Goal: Task Accomplishment & Management: Complete application form

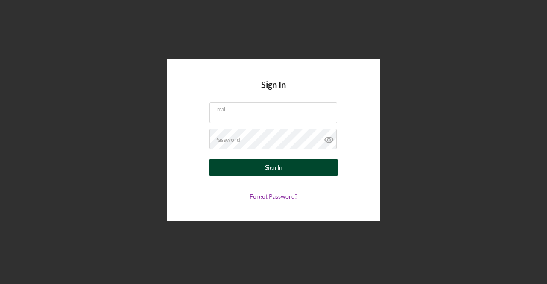
type input "[EMAIL_ADDRESS][DOMAIN_NAME]"
click at [274, 171] on div "Sign In" at bounding box center [274, 167] width 18 height 17
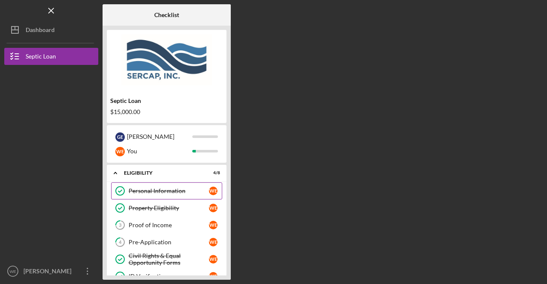
click at [176, 189] on div "Personal Information" at bounding box center [169, 191] width 80 height 7
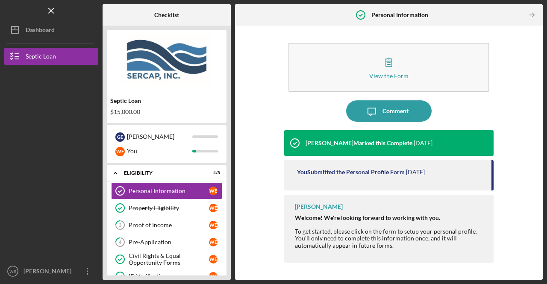
click at [544, 263] on div "Icon/Menu Personal Information Personal Information Checklist Septic Loan $15,0…" at bounding box center [273, 142] width 547 height 284
click at [148, 222] on div "Proof of Income" at bounding box center [169, 225] width 80 height 7
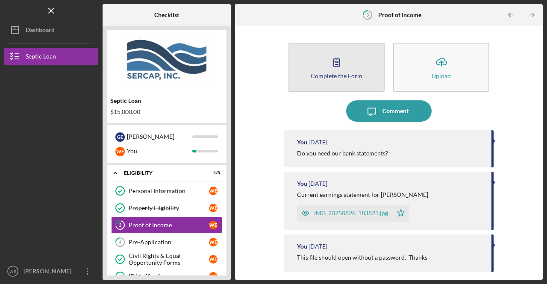
click at [336, 61] on icon "button" at bounding box center [337, 62] width 6 height 8
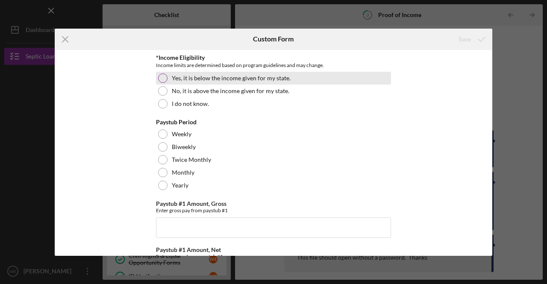
click at [166, 75] on div "Yes, it is below the income given for my state." at bounding box center [273, 78] width 235 height 13
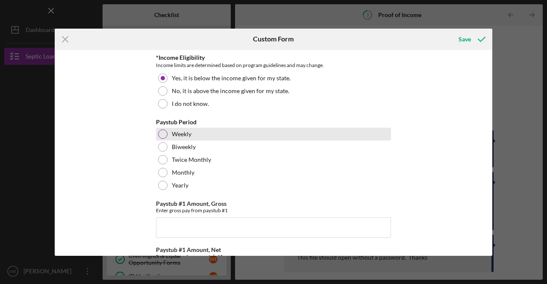
click at [165, 136] on div at bounding box center [162, 134] width 9 height 9
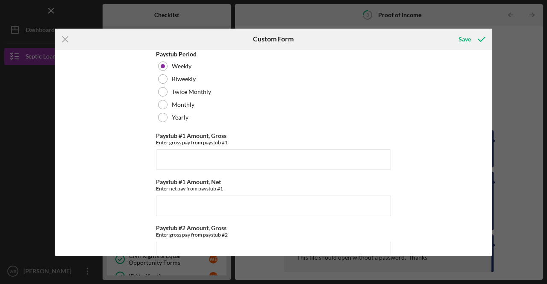
scroll to position [63, 0]
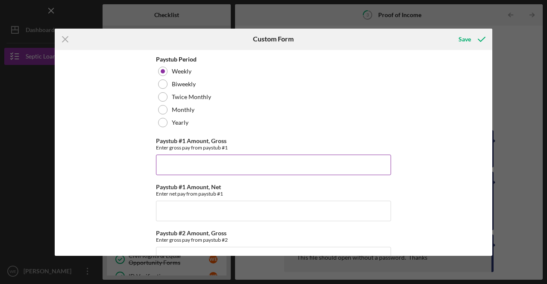
click at [215, 163] on input "Paystub #1 Amount, Gross" at bounding box center [273, 165] width 235 height 21
type input "$2,423.07"
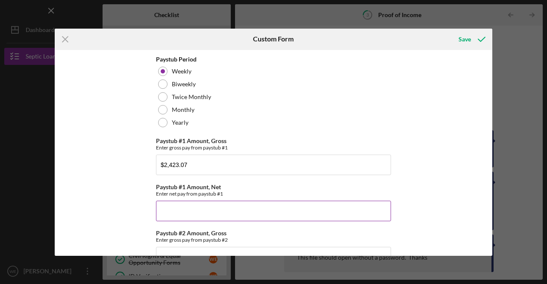
click at [209, 213] on input "Paystub #1 Amount, Net" at bounding box center [273, 211] width 235 height 21
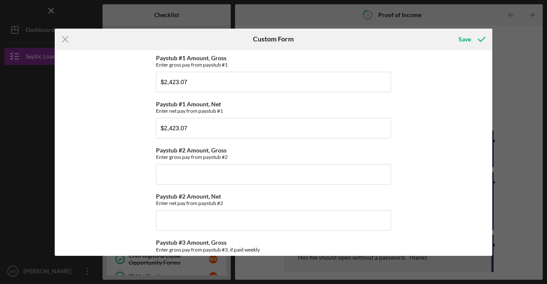
scroll to position [147, 0]
click at [204, 128] on input "$2,423.07" at bounding box center [273, 127] width 235 height 21
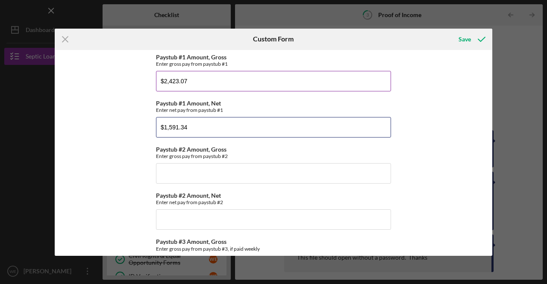
type input "$1,591.34"
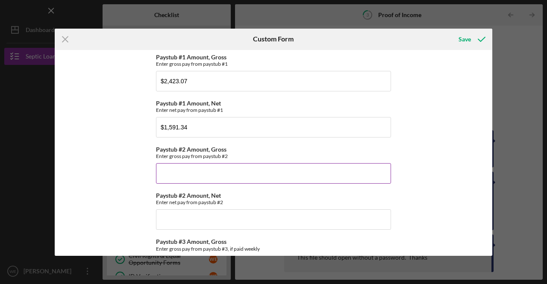
click at [174, 172] on input "Paystub #2 Amount, Gross" at bounding box center [273, 173] width 235 height 21
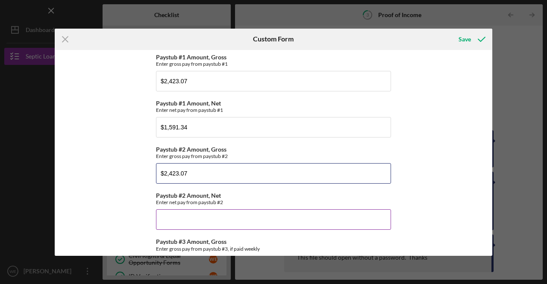
type input "$2,423.07"
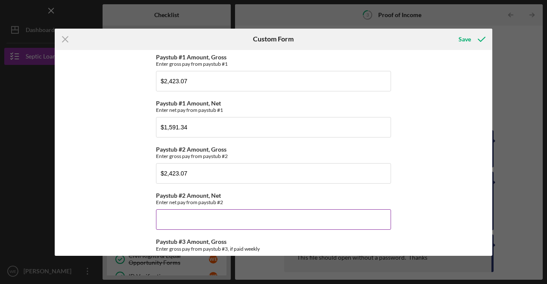
click at [202, 220] on input "Paystub #2 Amount, Net" at bounding box center [273, 220] width 235 height 21
type input "$1,591.33"
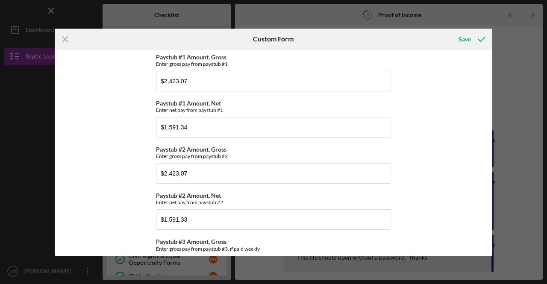
scroll to position [316, 0]
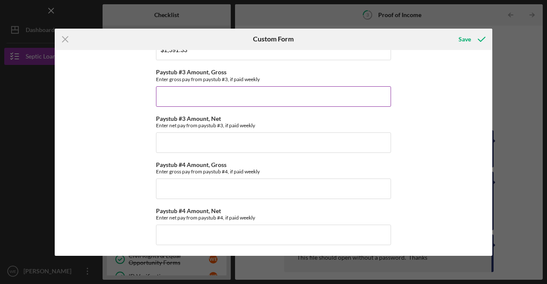
click at [215, 97] on input "Paystub #3 Amount, Gross" at bounding box center [273, 96] width 235 height 21
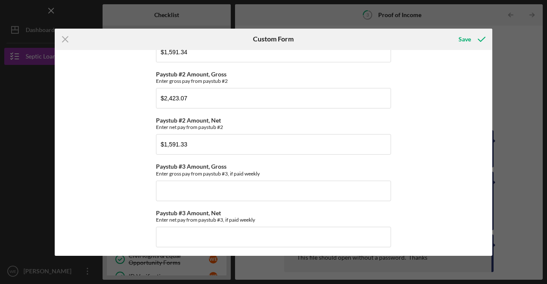
scroll to position [220, 0]
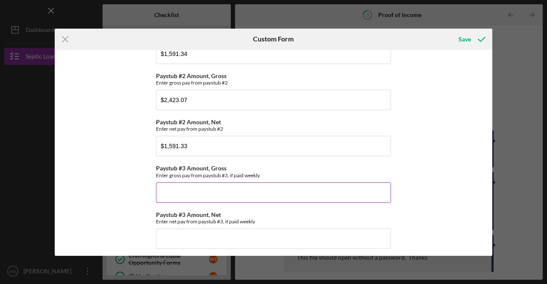
click at [234, 185] on input "Paystub #3 Amount, Gross" at bounding box center [273, 193] width 235 height 21
type input "$2,423.07"
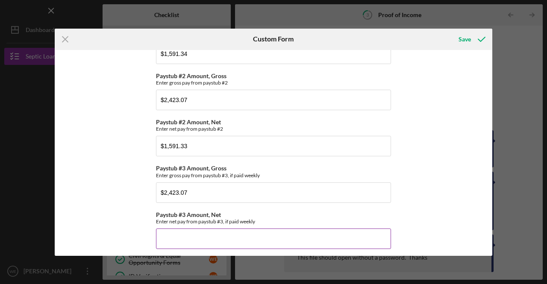
click at [207, 240] on input "Paystub #3 Amount, Net" at bounding box center [273, 239] width 235 height 21
type input "$1,591.34"
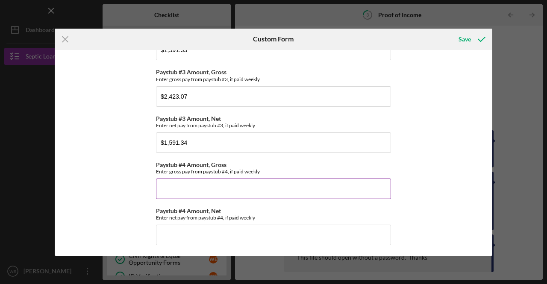
click at [188, 190] on input "Paystub #4 Amount, Gross" at bounding box center [273, 189] width 235 height 21
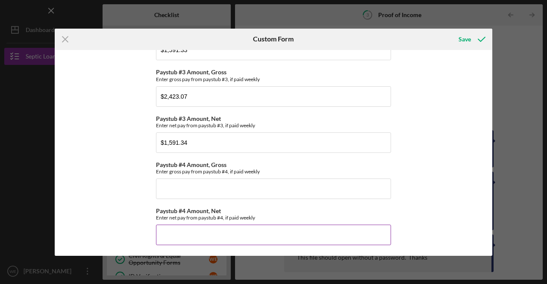
click at [204, 233] on input "Paystub #4 Amount, Net" at bounding box center [273, 235] width 235 height 21
type input "$0"
click at [470, 38] on div "Save" at bounding box center [465, 39] width 12 height 17
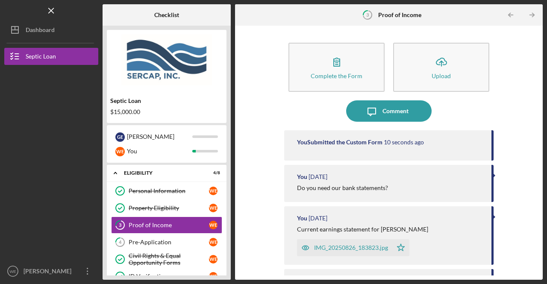
click at [359, 246] on div "IMG_20250826_183823.jpg" at bounding box center [351, 248] width 74 height 7
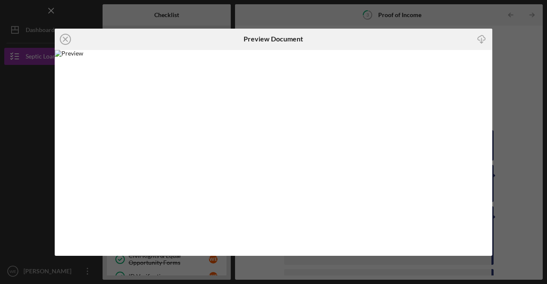
click at [507, 119] on div "Icon/Close Preview Document Icon/Download" at bounding box center [273, 142] width 547 height 284
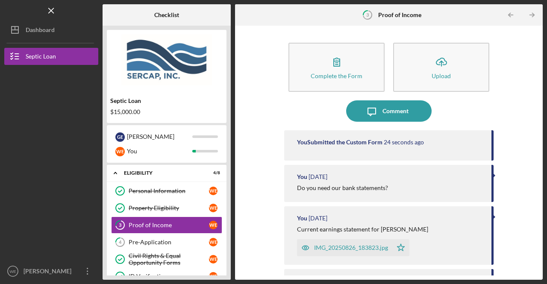
click at [539, 255] on div "Complete the Form Form Icon/Upload Upload Icon/Message Comment You Submitted th…" at bounding box center [389, 153] width 308 height 254
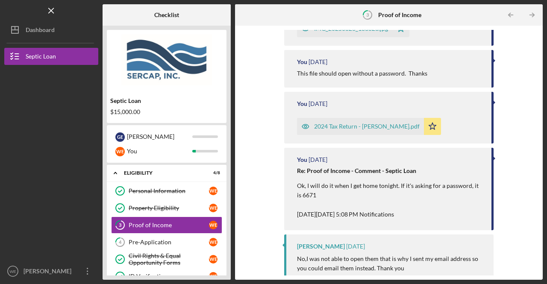
scroll to position [242, 0]
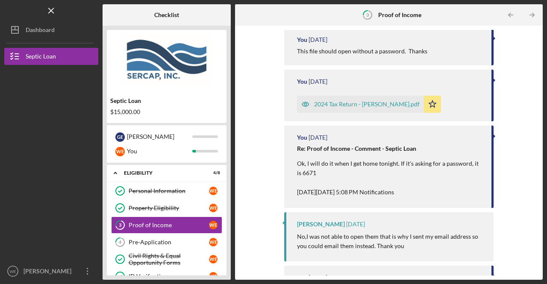
click at [358, 104] on div "2024 Tax Return - [PERSON_NAME].pdf" at bounding box center [367, 104] width 106 height 7
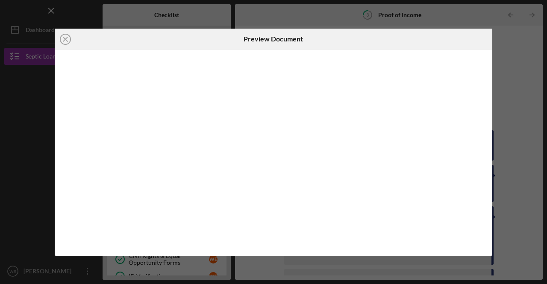
scroll to position [193, 0]
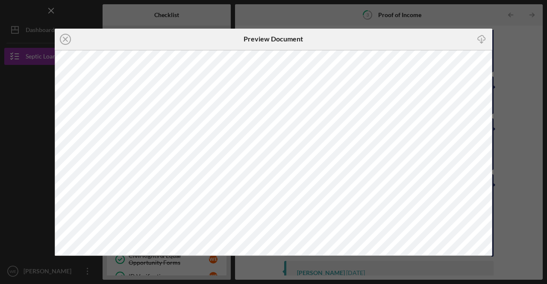
click at [505, 43] on div "Icon/Close Preview Document Icon/Download" at bounding box center [273, 142] width 547 height 284
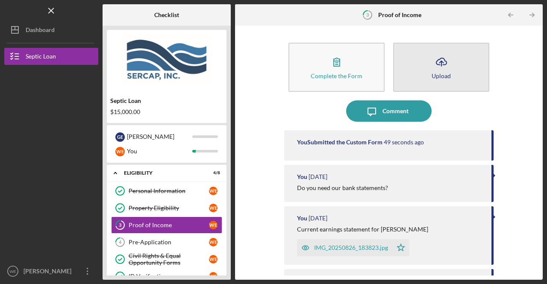
click at [441, 63] on icon "Icon/Upload" at bounding box center [441, 61] width 21 height 21
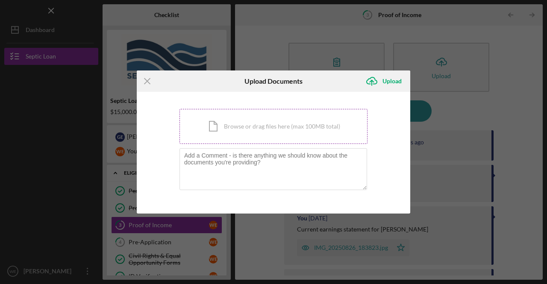
click at [293, 128] on div "Icon/Document Browse or drag files here (max 100MB total) Tap to choose files o…" at bounding box center [274, 126] width 188 height 35
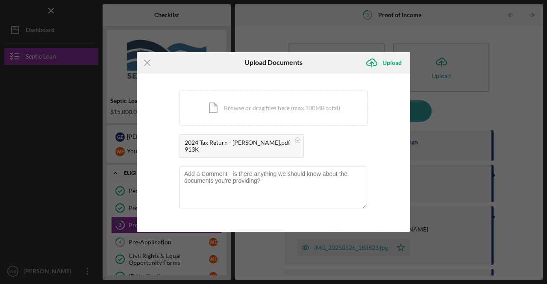
click at [216, 147] on div "913K" at bounding box center [238, 149] width 106 height 7
click at [200, 144] on div "2024 Tax Return - [PERSON_NAME].pdf" at bounding box center [238, 142] width 106 height 7
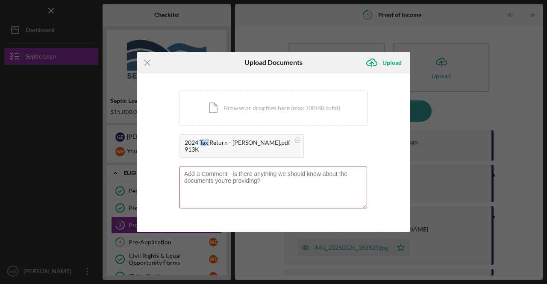
click at [235, 198] on textarea at bounding box center [274, 188] width 188 height 42
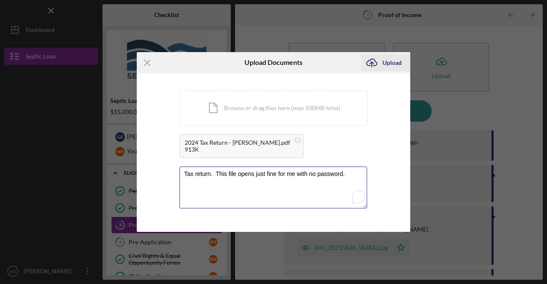
type textarea "Tax return. This file opens just fine for me with no password."
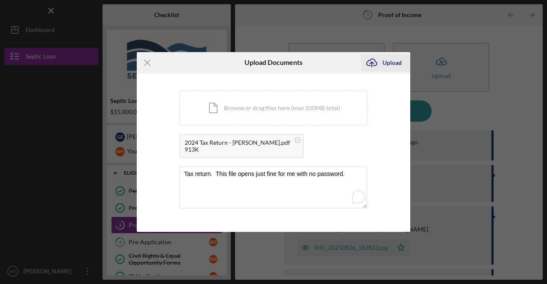
click at [392, 61] on div "Upload" at bounding box center [392, 62] width 19 height 17
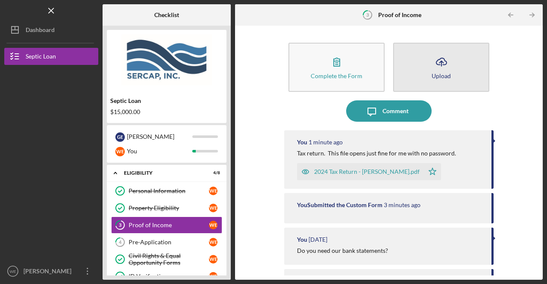
click at [439, 66] on icon "Icon/Upload" at bounding box center [441, 61] width 21 height 21
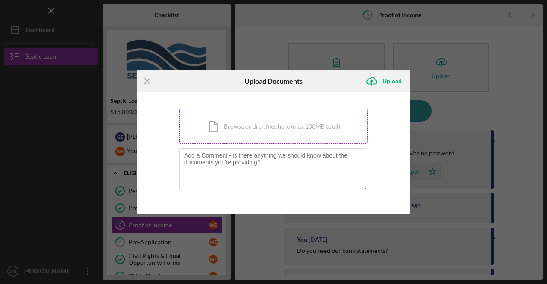
click at [296, 126] on div "Icon/Document Browse or drag files here (max 100MB total) Tap to choose files o…" at bounding box center [274, 126] width 188 height 35
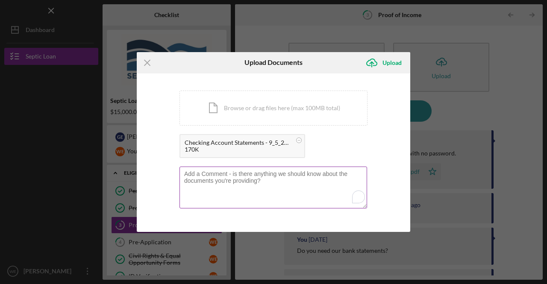
click at [227, 183] on textarea "To enrich screen reader interactions, please activate Accessibility in Grammarl…" at bounding box center [274, 188] width 188 height 42
type textarea "[PERSON_NAME] most current bank statement"
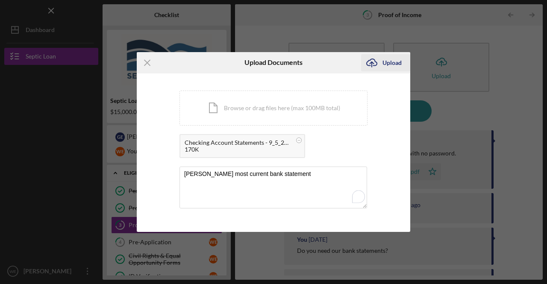
click at [388, 63] on div "Upload" at bounding box center [392, 62] width 19 height 17
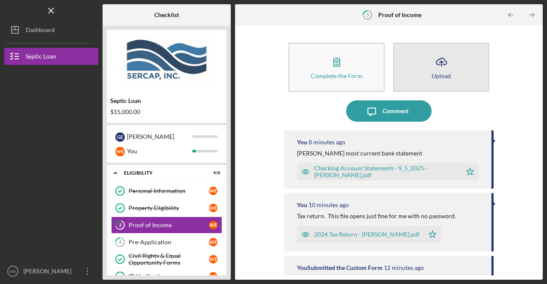
click at [452, 67] on button "Icon/Upload Upload" at bounding box center [441, 67] width 96 height 49
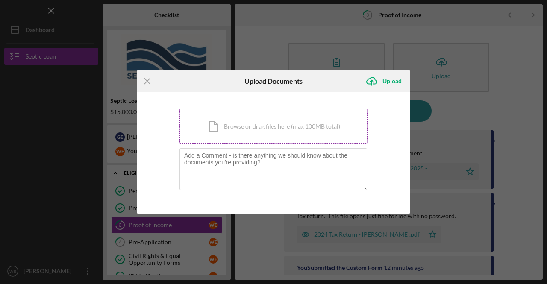
click at [317, 124] on div "Icon/Document Browse or drag files here (max 100MB total) Tap to choose files o…" at bounding box center [274, 126] width 188 height 35
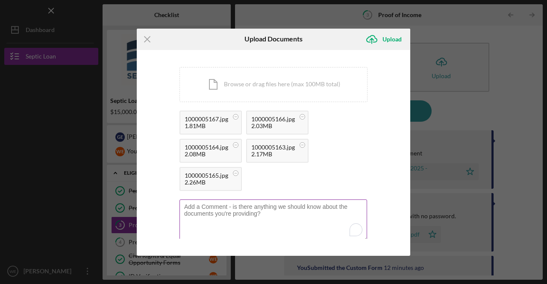
click at [225, 207] on textarea "To enrich screen reader interactions, please activate Accessibility in Grammarl…" at bounding box center [274, 221] width 188 height 42
type textarea "[PERSON_NAME]'s Sep bank statement"
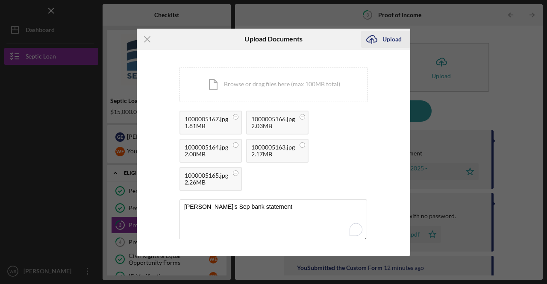
click at [394, 41] on div "Upload" at bounding box center [392, 39] width 19 height 17
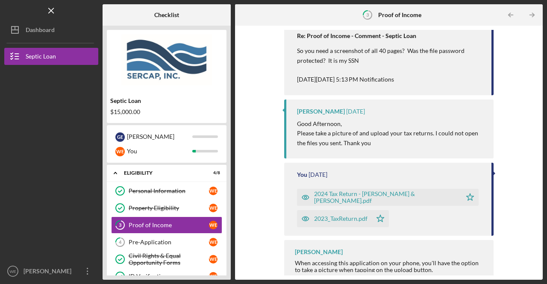
scroll to position [998, 0]
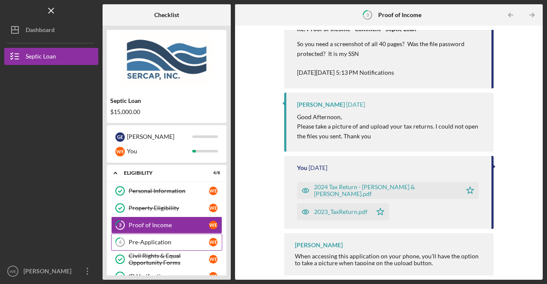
click at [144, 242] on div "Pre-Application" at bounding box center [169, 242] width 80 height 7
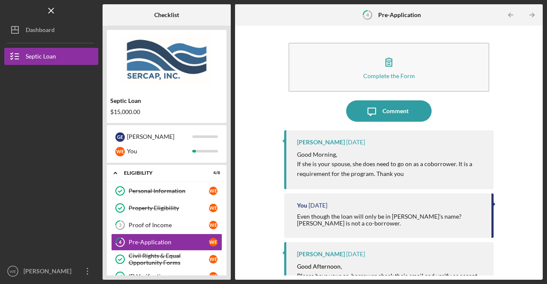
click at [540, 268] on div "Complete the Form Form Icon/Message Comment [PERSON_NAME] [DATE] Good Morning, …" at bounding box center [389, 153] width 308 height 254
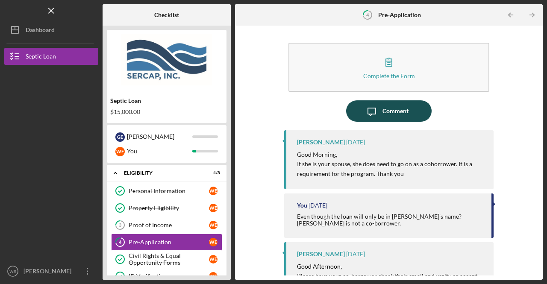
click at [411, 120] on button "Icon/Message Comment" at bounding box center [389, 111] width 86 height 21
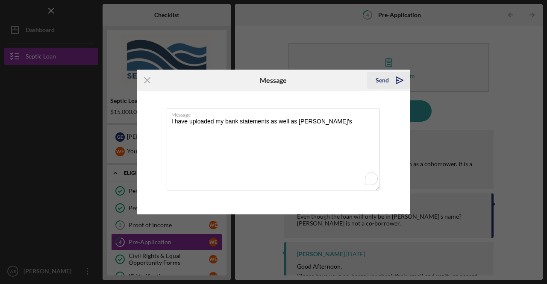
type textarea "I have uploaded my bank statements as well as [PERSON_NAME]'s"
click at [388, 78] on div "Send" at bounding box center [382, 80] width 13 height 17
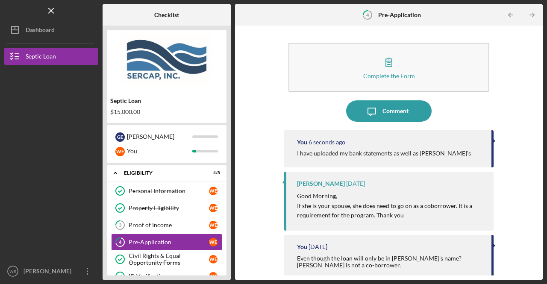
click at [541, 246] on div "Complete the Form Form Icon/Message Comment You 6 seconds ago I have uploaded m…" at bounding box center [389, 153] width 308 height 254
click at [231, 260] on div "Checklist Septic Loan $15,000.00 G E [PERSON_NAME] W E You Icon/Expander Eligib…" at bounding box center [323, 142] width 441 height 276
drag, startPoint x: 535, startPoint y: 148, endPoint x: 532, endPoint y: 187, distance: 38.6
click at [532, 187] on div "Complete the Form Form Icon/Message Comment You 11 seconds ago I have uploaded …" at bounding box center [389, 153] width 299 height 246
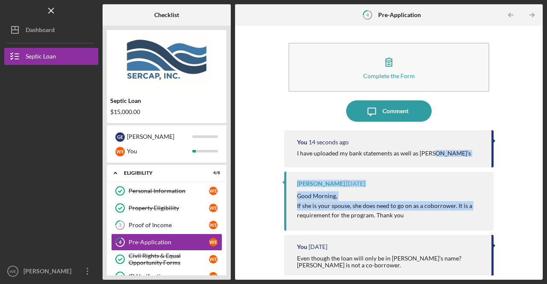
drag, startPoint x: 534, startPoint y: 205, endPoint x: 538, endPoint y: 154, distance: 50.6
click at [538, 154] on div "Complete the Form Form Icon/Message Comment You 14 seconds ago I have uploaded …" at bounding box center [389, 153] width 299 height 246
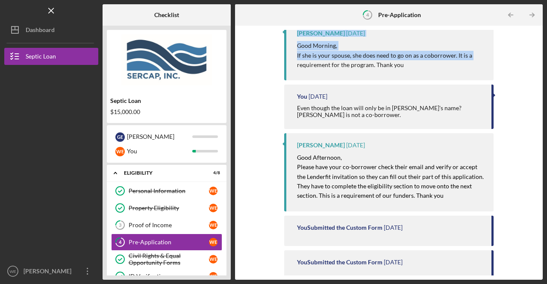
scroll to position [158, 0]
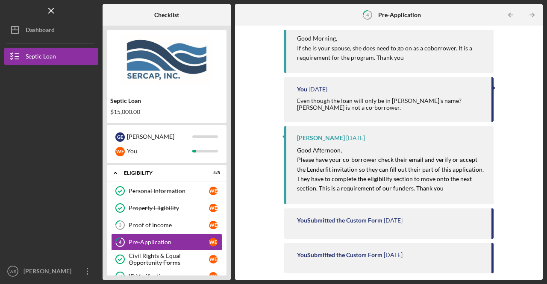
drag, startPoint x: 547, startPoint y: 12, endPoint x: 32, endPoint y: 216, distance: 554.3
click at [32, 216] on div at bounding box center [51, 213] width 94 height 99
click at [177, 234] on link "4 Pre-Application W E" at bounding box center [166, 242] width 111 height 17
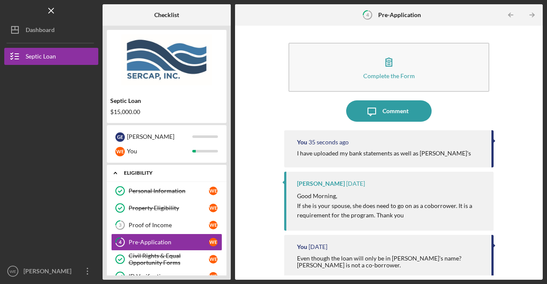
click at [117, 171] on icon "Icon/Expander" at bounding box center [115, 173] width 17 height 17
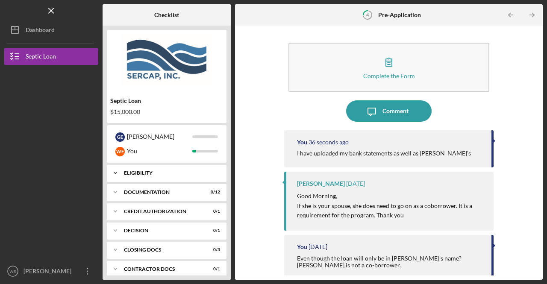
click at [117, 171] on icon "Icon/Expander" at bounding box center [115, 173] width 17 height 17
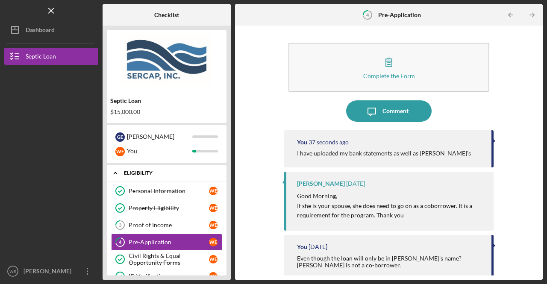
scroll to position [21, 0]
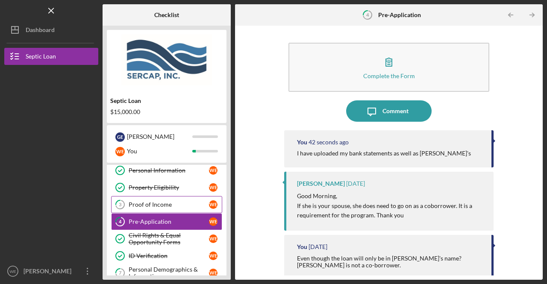
click at [163, 203] on div "Proof of Income" at bounding box center [169, 204] width 80 height 7
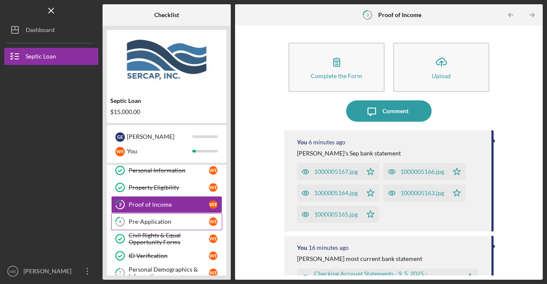
click at [151, 220] on div "Pre-Application" at bounding box center [169, 222] width 80 height 7
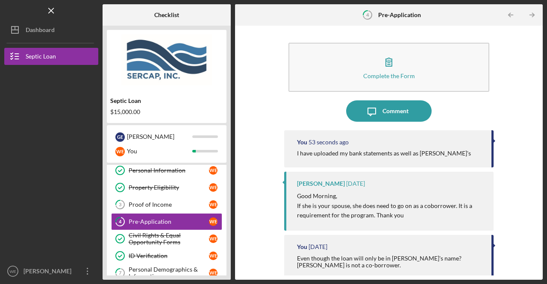
click at [541, 264] on div "Complete the Form Form Icon/Message Comment You 53 seconds ago I have uploaded …" at bounding box center [389, 153] width 308 height 254
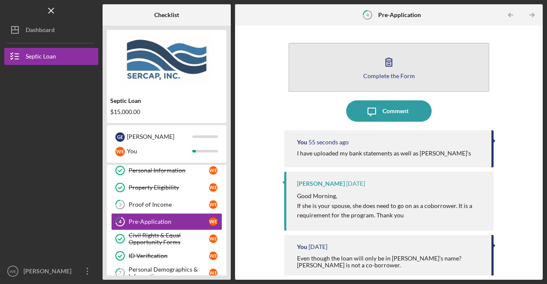
click at [392, 62] on icon "button" at bounding box center [388, 61] width 21 height 21
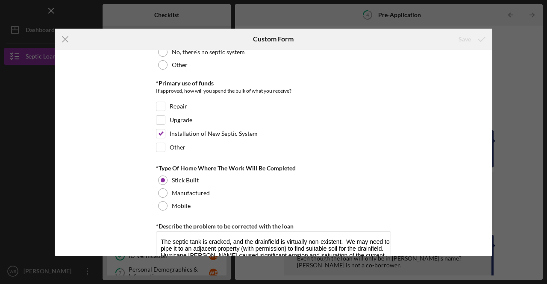
scroll to position [493, 0]
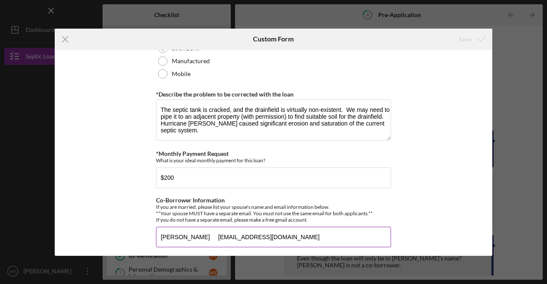
click at [311, 235] on input "[PERSON_NAME] [EMAIL_ADDRESS][DOMAIN_NAME]" at bounding box center [273, 237] width 235 height 21
type input "[PERSON_NAME] g"
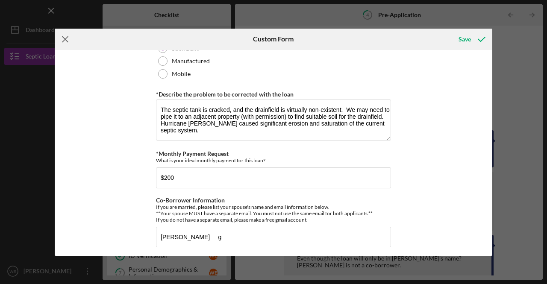
click at [67, 39] on icon "Icon/Menu Close" at bounding box center [65, 39] width 21 height 21
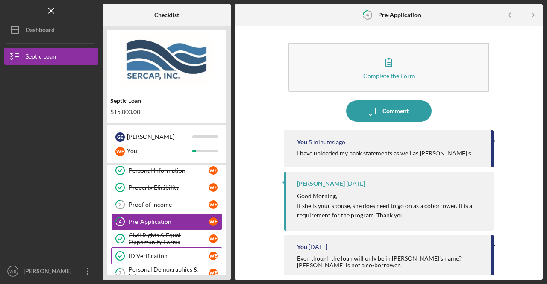
click at [159, 254] on div "ID Verification" at bounding box center [169, 256] width 80 height 7
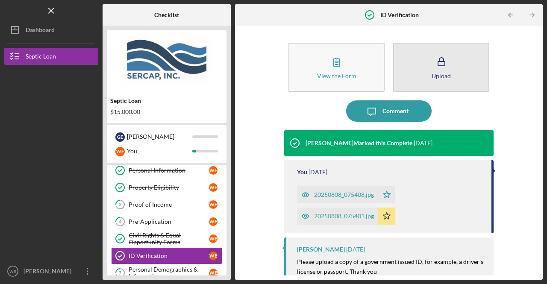
click at [441, 61] on icon "button" at bounding box center [441, 61] width 21 height 21
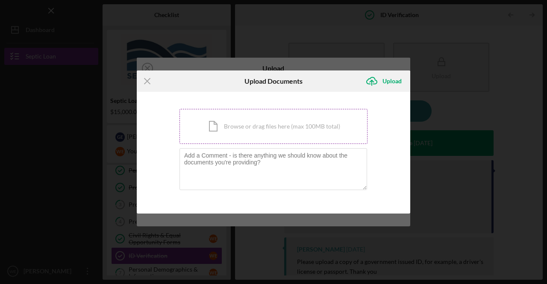
click at [311, 124] on div "Icon/Document Browse or drag files here (max 100MB total) Tap to choose files o…" at bounding box center [274, 126] width 188 height 35
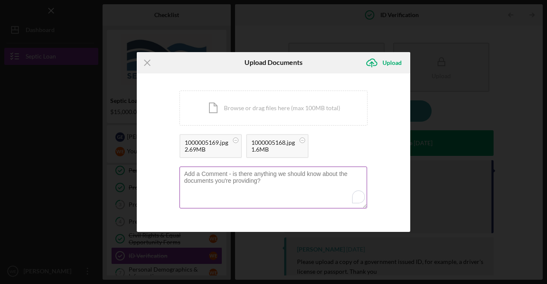
click at [208, 174] on textarea "To enrich screen reader interactions, please activate Accessibility in Grammarl…" at bounding box center [274, 188] width 188 height 42
type textarea "[PERSON_NAME] ID"
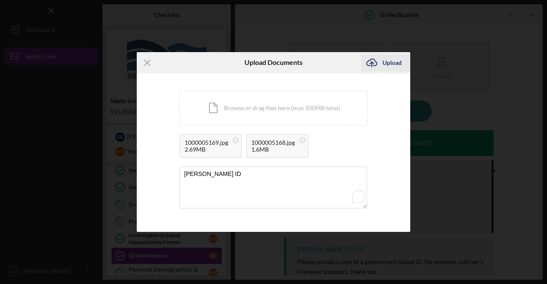
click at [389, 62] on div "Upload" at bounding box center [392, 62] width 19 height 17
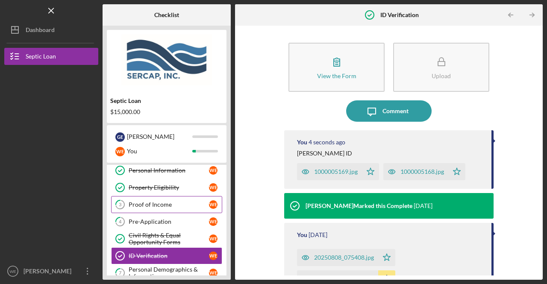
click at [146, 203] on div "Proof of Income" at bounding box center [169, 204] width 80 height 7
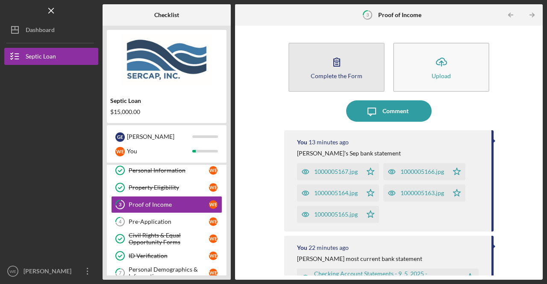
click at [332, 62] on icon "button" at bounding box center [336, 61] width 21 height 21
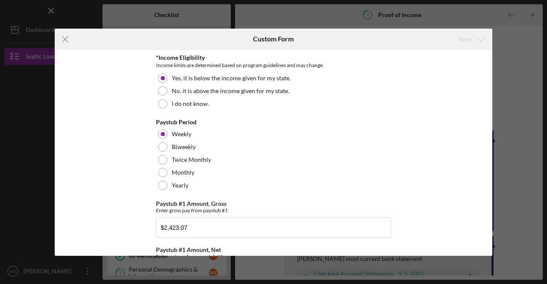
click at [488, 229] on div "*Income Eligibility Income limits are determined based on program guidelines an…" at bounding box center [274, 153] width 438 height 206
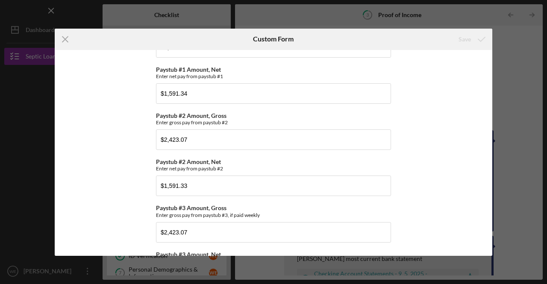
scroll to position [316, 0]
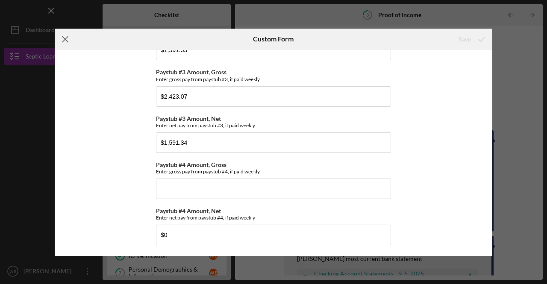
click at [68, 41] on icon "Icon/Menu Close" at bounding box center [65, 39] width 21 height 21
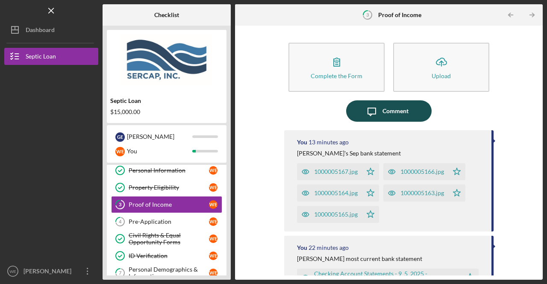
click at [390, 114] on div "Comment" at bounding box center [396, 111] width 26 height 21
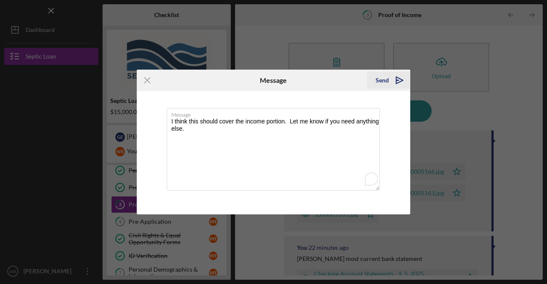
type textarea "I think this should cover the income portion. Let me know if you need anything …"
click at [396, 79] on polygon "submit" at bounding box center [399, 80] width 7 height 7
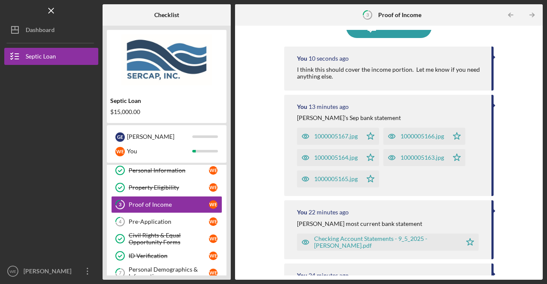
scroll to position [84, 0]
click at [175, 266] on div "Personal Demographics & Information" at bounding box center [169, 273] width 80 height 14
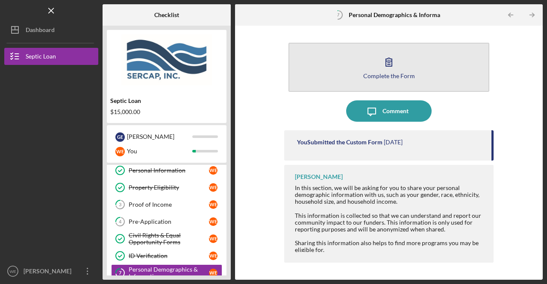
click at [395, 82] on button "Complete the Form Form" at bounding box center [389, 67] width 201 height 49
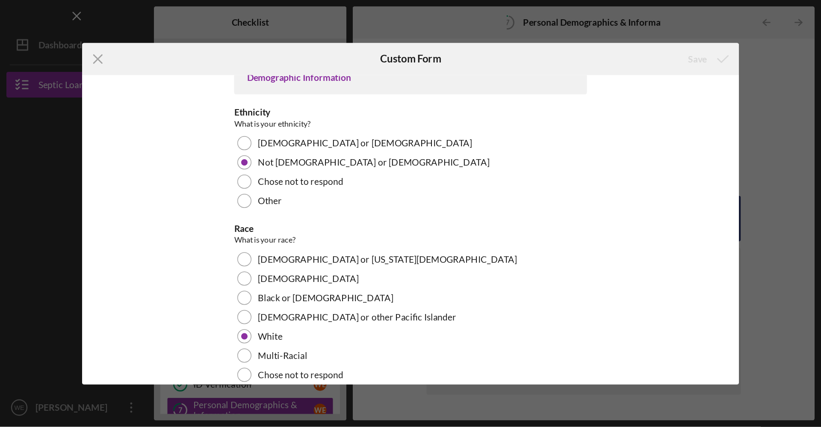
scroll to position [180, 0]
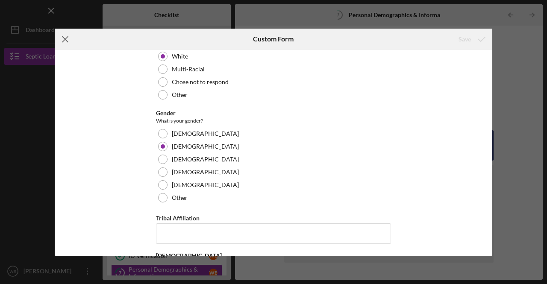
click at [65, 37] on icon "Icon/Menu Close" at bounding box center [65, 39] width 21 height 21
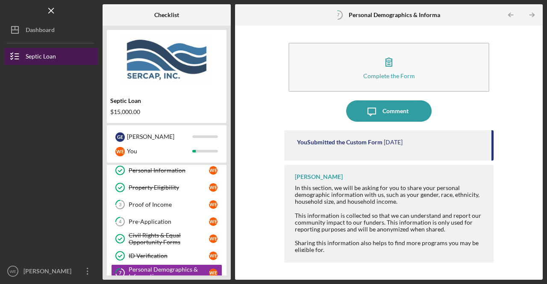
click at [44, 59] on div "Septic Loan" at bounding box center [41, 57] width 30 height 19
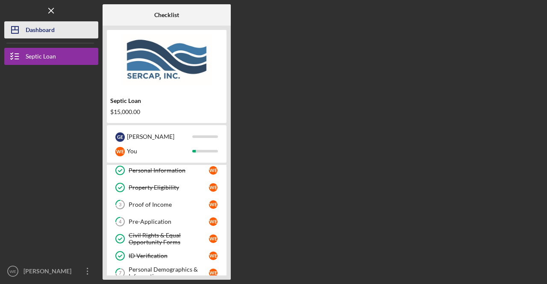
click at [48, 31] on div "Dashboard" at bounding box center [40, 30] width 29 height 19
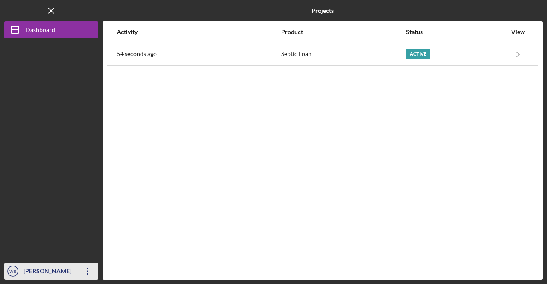
click at [86, 269] on icon "Icon/Overflow" at bounding box center [87, 271] width 21 height 21
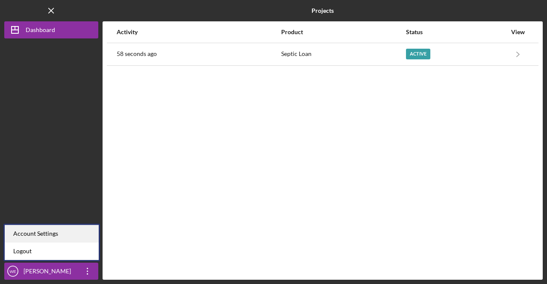
click at [62, 235] on div "Account Settings" at bounding box center [52, 234] width 94 height 18
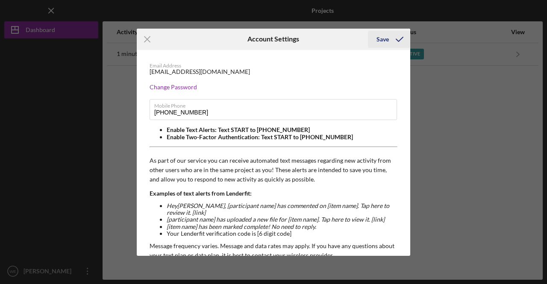
click at [383, 35] on div "Save" at bounding box center [383, 39] width 12 height 17
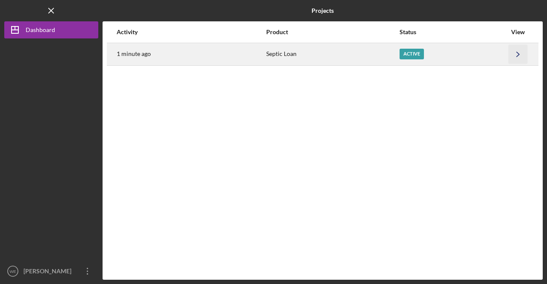
click at [514, 53] on icon "Icon/Navigate" at bounding box center [518, 53] width 19 height 19
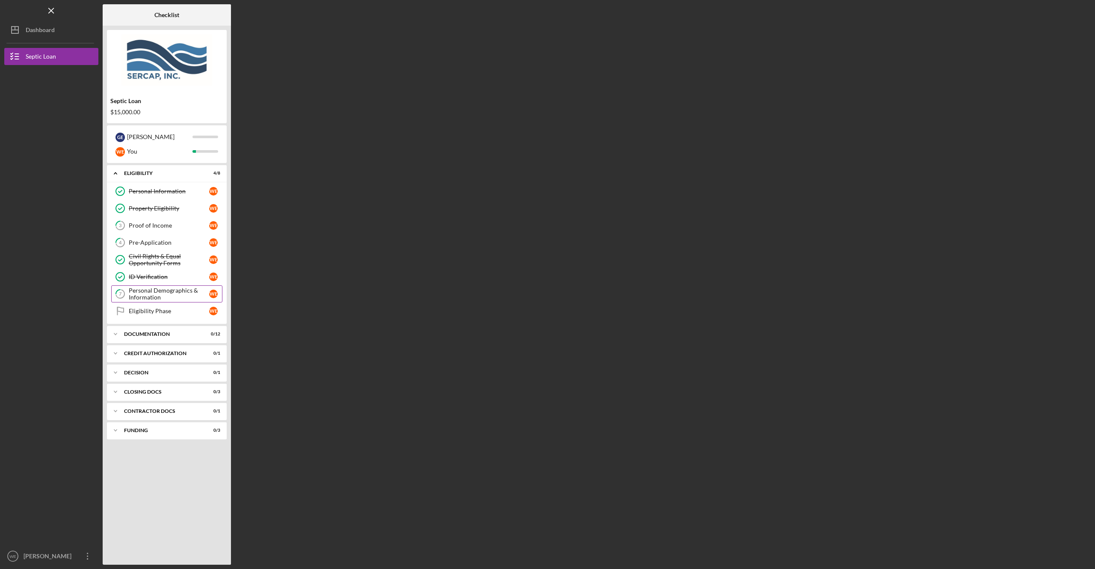
drag, startPoint x: 523, startPoint y: 1, endPoint x: 155, endPoint y: 297, distance: 472.2
click at [155, 284] on div "Personal Demographics & Information" at bounding box center [169, 294] width 80 height 14
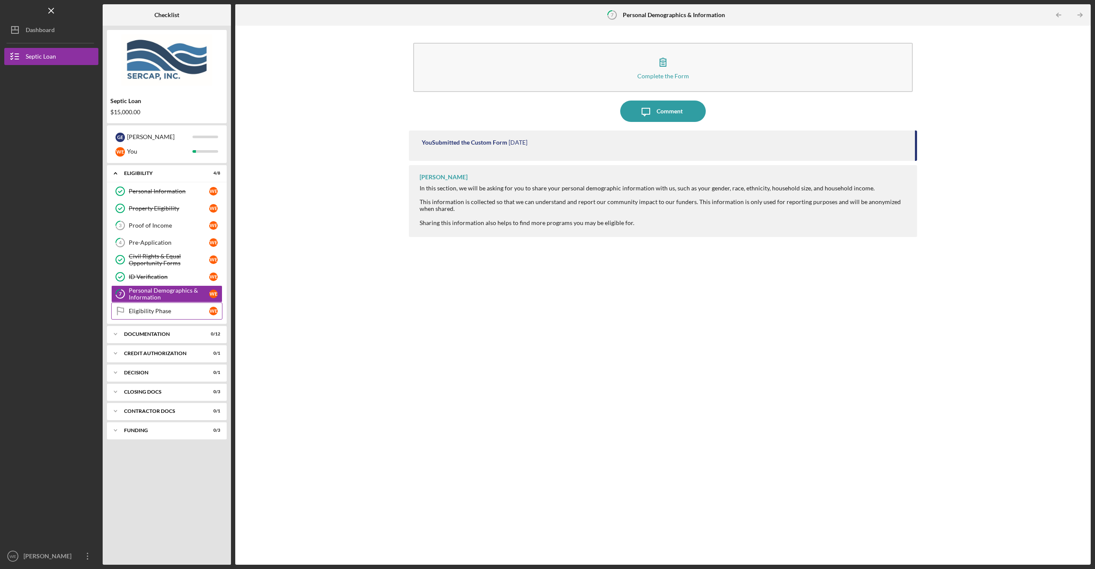
click at [156, 284] on div "Eligibility Phase" at bounding box center [169, 311] width 80 height 7
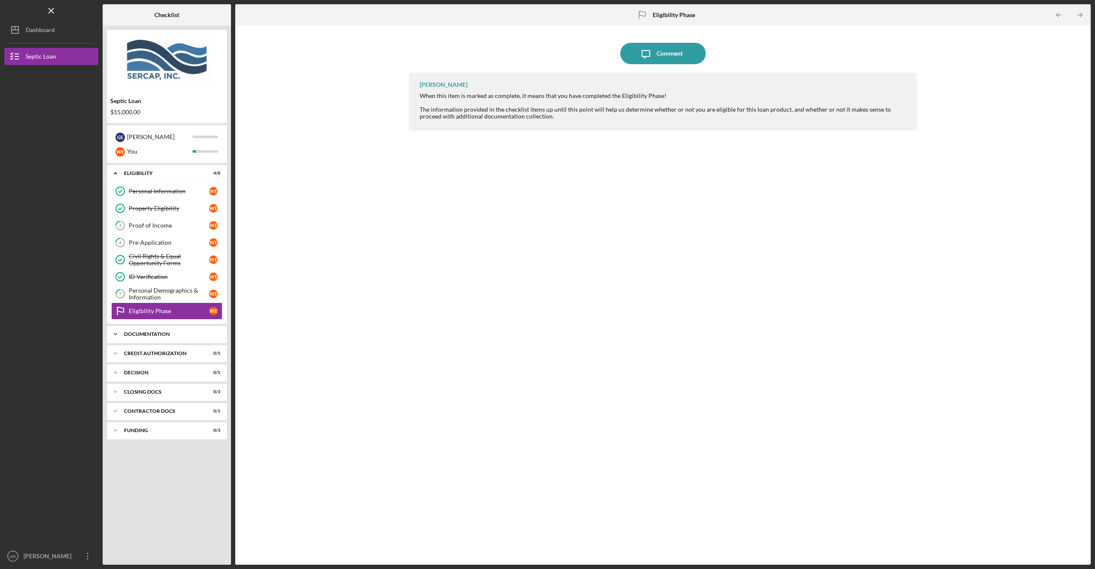
click at [146, 284] on div "Icon/Expander Documentation 0 / 12" at bounding box center [167, 333] width 120 height 17
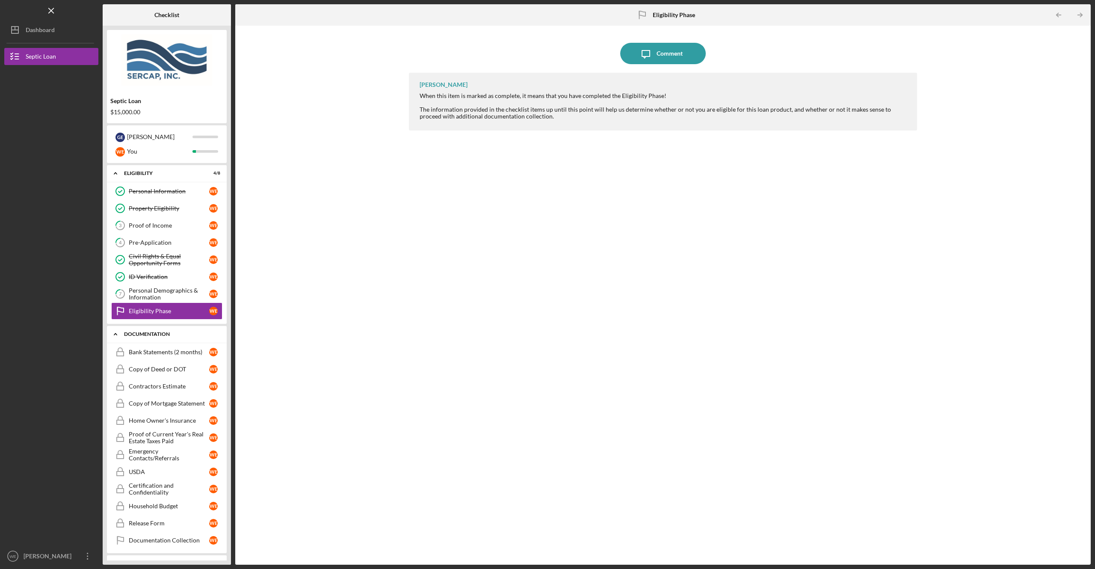
click at [146, 284] on div "Icon/Expander Documentation 0 / 12" at bounding box center [167, 334] width 120 height 18
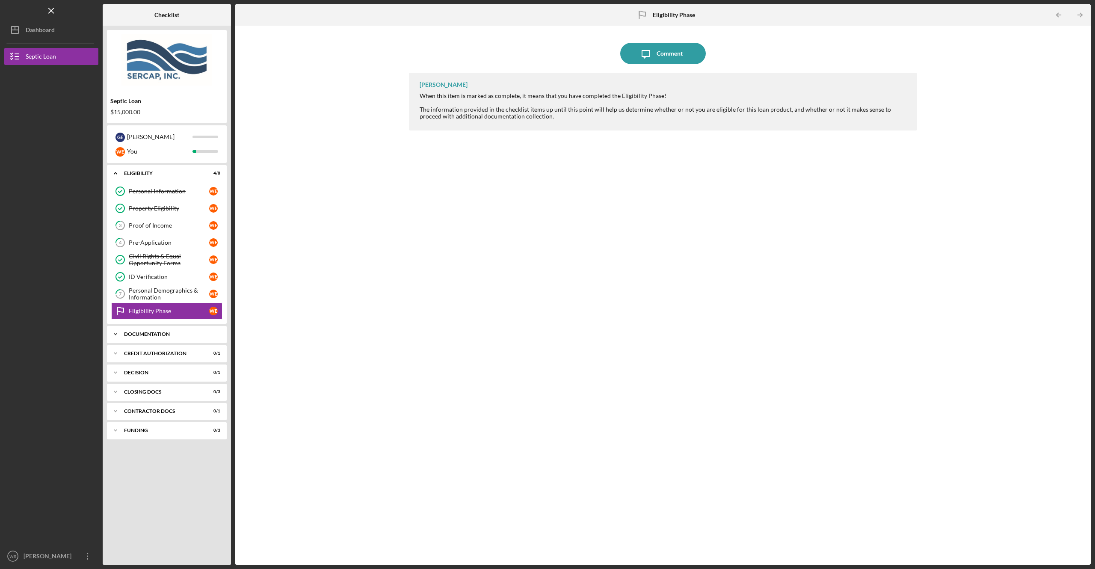
click at [146, 284] on div "Icon/Expander Documentation 0 / 12" at bounding box center [167, 333] width 120 height 17
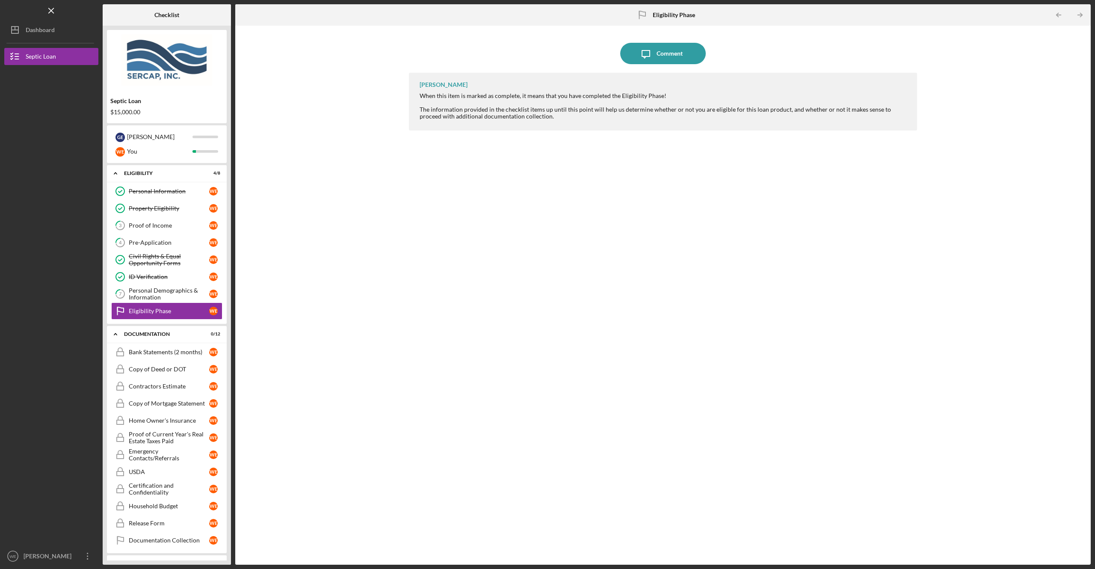
click at [336, 284] on div "Icon/Message Comment [PERSON_NAME] When this item is marked as complete, it mea…" at bounding box center [663, 295] width 847 height 530
click at [118, 284] on icon "Icon/Expander" at bounding box center [115, 333] width 17 height 17
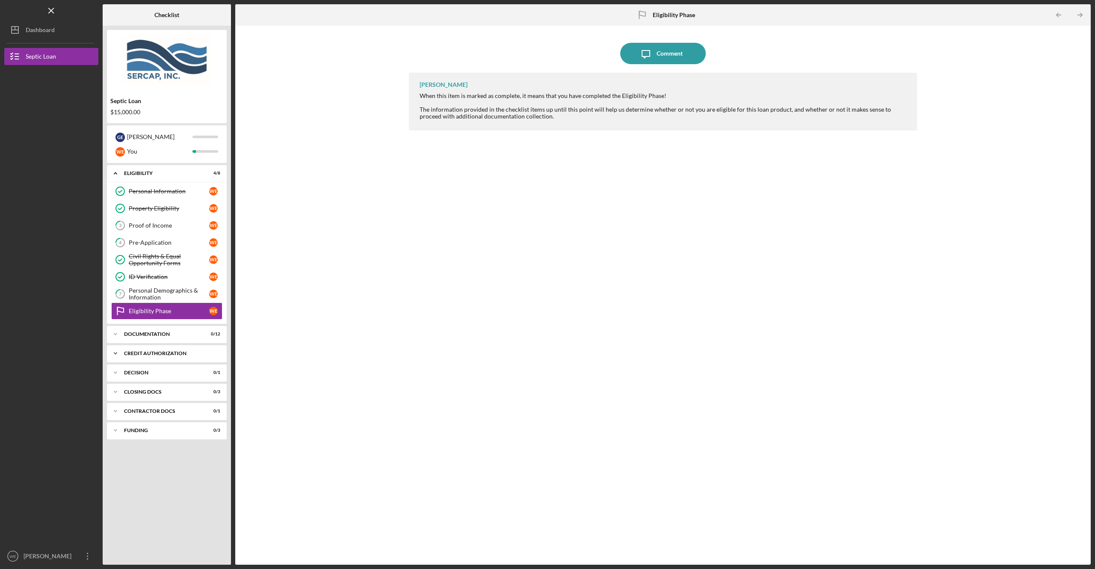
click at [115, 284] on icon "Icon/Expander" at bounding box center [115, 353] width 17 height 17
click at [137, 284] on div "Credit Authorization" at bounding box center [169, 371] width 80 height 7
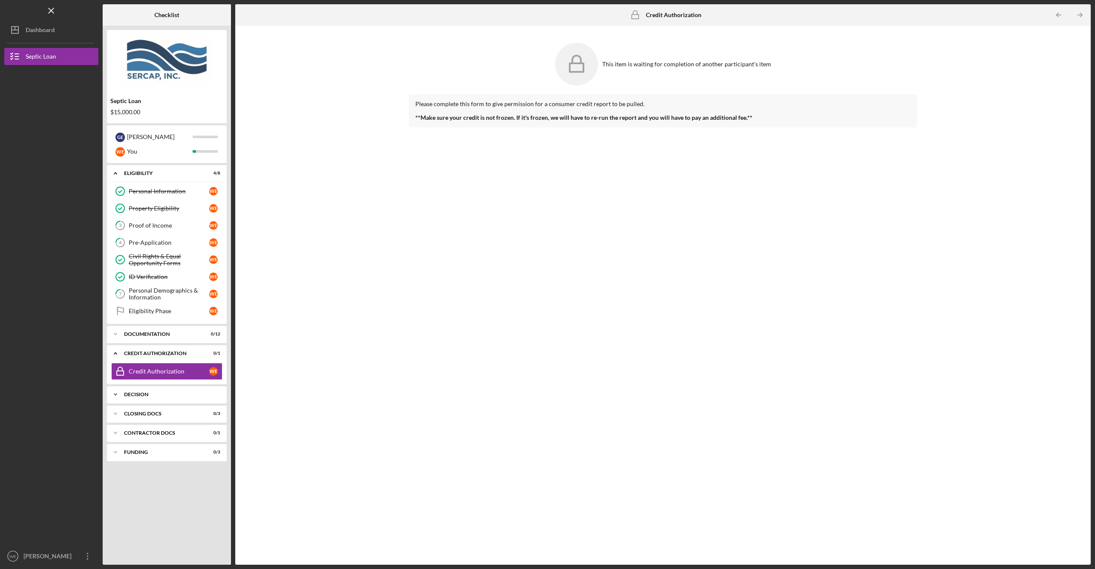
click at [117, 284] on icon "Icon/Expander" at bounding box center [115, 394] width 17 height 17
click at [117, 284] on icon "Icon/Expander" at bounding box center [115, 435] width 17 height 17
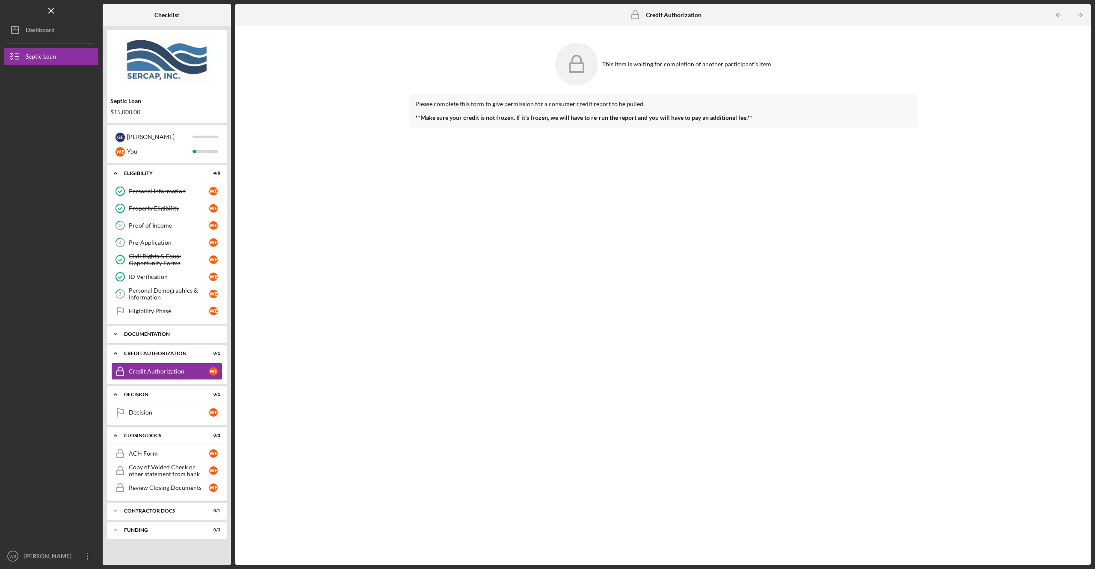
click at [115, 284] on polyline at bounding box center [115, 334] width 3 height 2
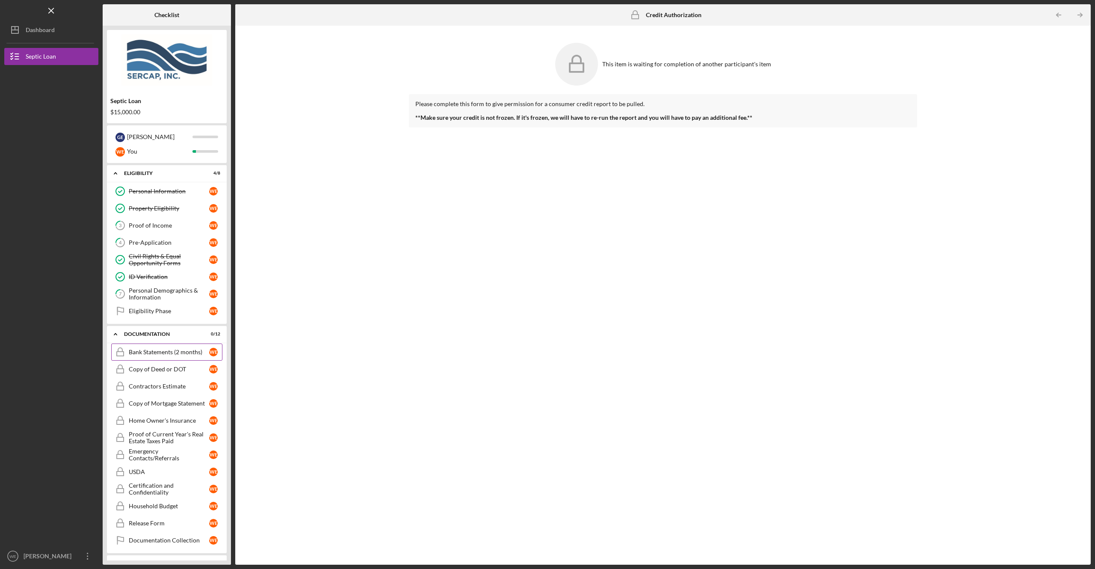
click at [168, 284] on div "Bank Statements (2 months)" at bounding box center [169, 352] width 80 height 7
click at [115, 284] on icon "Icon/Expander" at bounding box center [115, 333] width 17 height 17
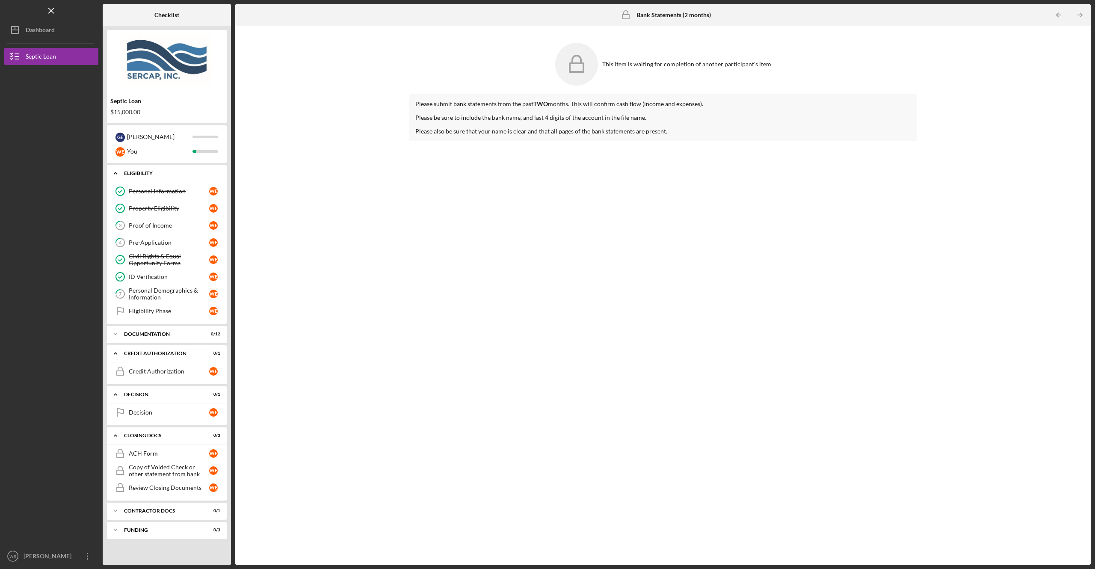
click at [113, 172] on icon "Icon/Expander" at bounding box center [115, 173] width 17 height 17
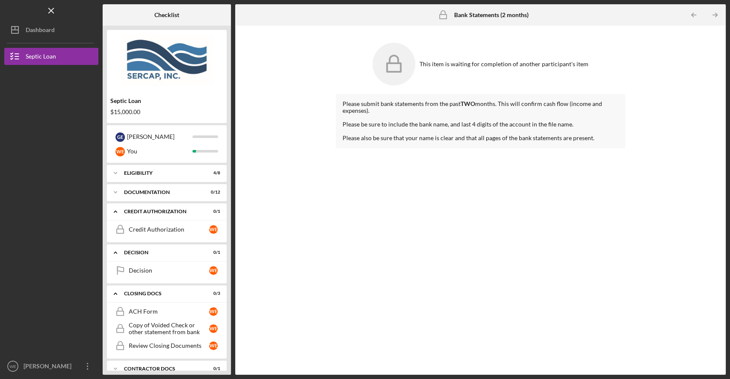
drag, startPoint x: 709, startPoint y: 8, endPoint x: 307, endPoint y: 198, distance: 444.6
click at [307, 198] on div "This item is waiting for completion of another participant's item Please submit…" at bounding box center [481, 200] width 482 height 341
click at [117, 212] on icon "Icon/Expander" at bounding box center [115, 211] width 17 height 17
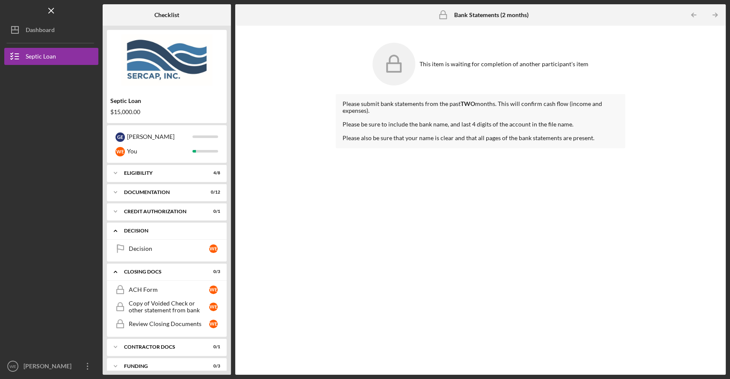
click at [114, 231] on icon "Icon/Expander" at bounding box center [115, 230] width 17 height 17
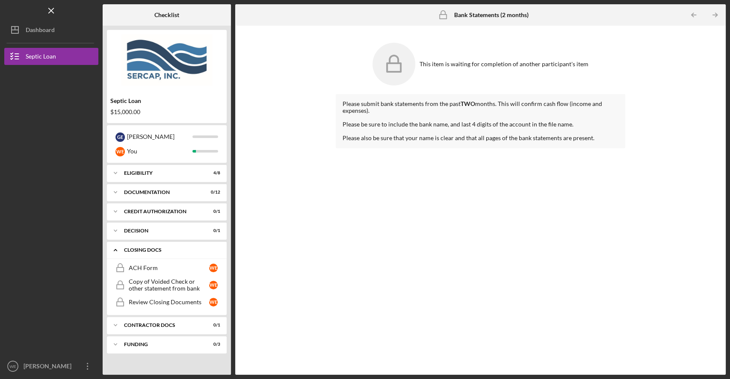
click at [115, 251] on icon "Icon/Expander" at bounding box center [115, 250] width 17 height 17
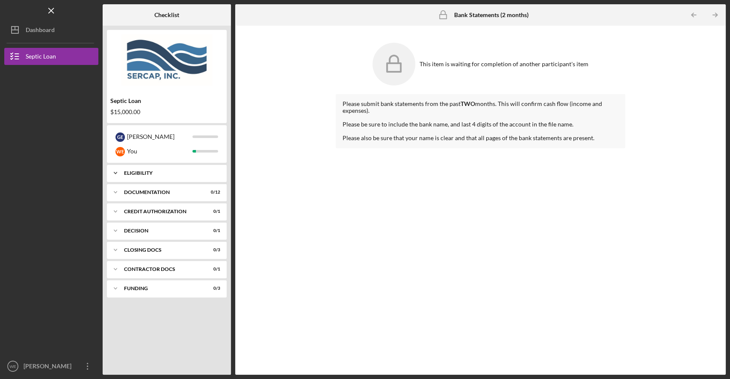
click at [113, 173] on icon "Icon/Expander" at bounding box center [115, 173] width 17 height 17
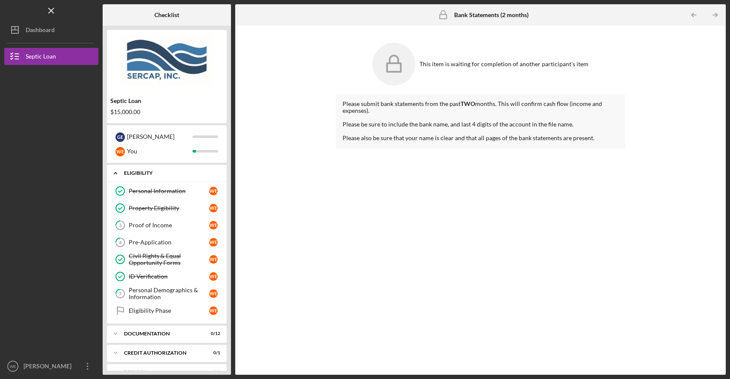
click at [113, 173] on icon "Icon/Expander" at bounding box center [115, 173] width 17 height 17
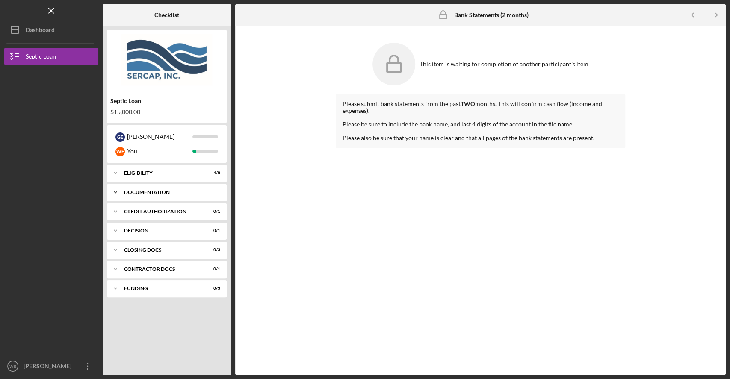
click at [114, 191] on icon "Icon/Expander" at bounding box center [115, 192] width 17 height 17
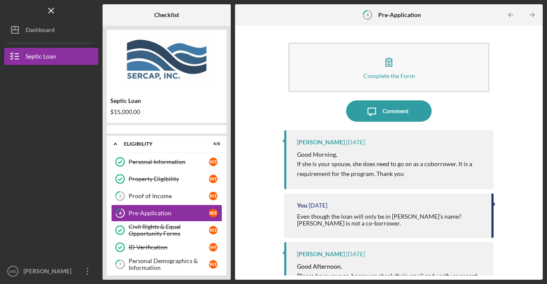
scroll to position [6, 0]
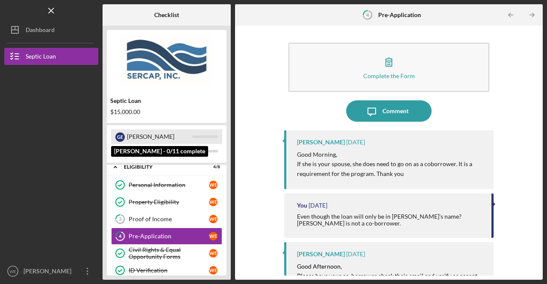
click at [133, 135] on div "[PERSON_NAME]" at bounding box center [159, 137] width 65 height 15
click at [119, 139] on div "G E" at bounding box center [119, 137] width 9 height 9
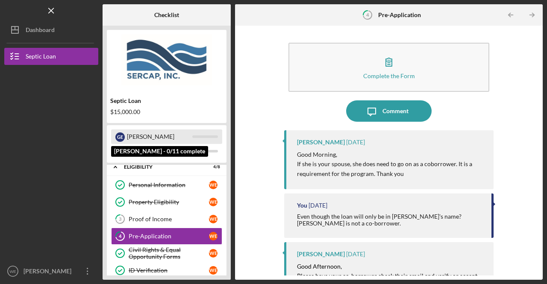
click at [119, 139] on div "G E" at bounding box center [119, 137] width 9 height 9
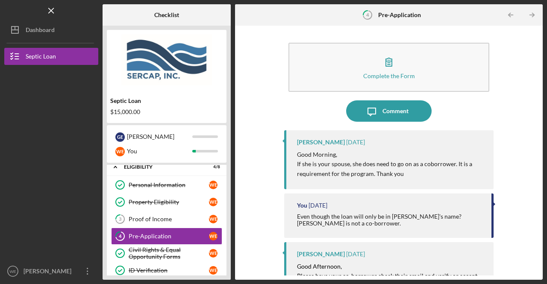
click at [540, 261] on div "Complete the Form Form Icon/Message Comment [PERSON_NAME] [DATE] Good Morning, …" at bounding box center [389, 153] width 308 height 254
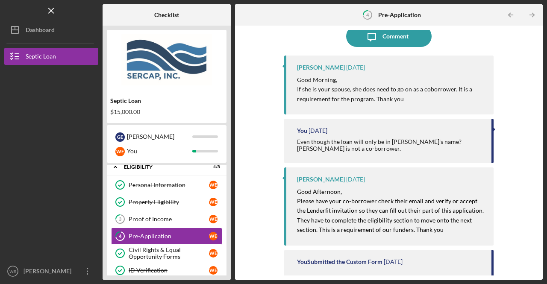
scroll to position [77, 0]
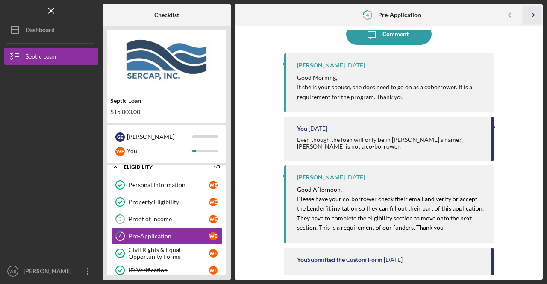
click at [534, 13] on polyline "button" at bounding box center [533, 15] width 2 height 4
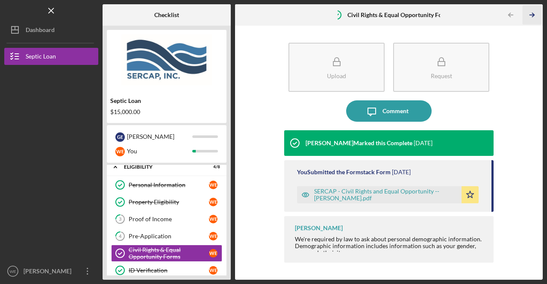
click at [532, 16] on icon "Icon/Table Pagination Arrow" at bounding box center [532, 15] width 19 height 19
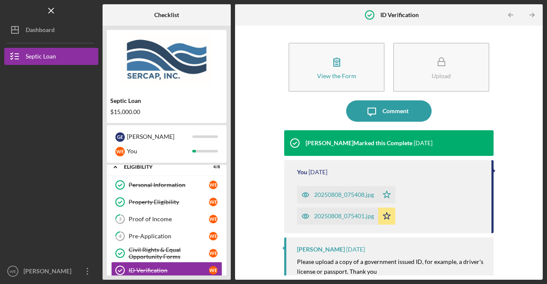
click at [344, 195] on div "20250808_075408.jpg" at bounding box center [344, 195] width 60 height 7
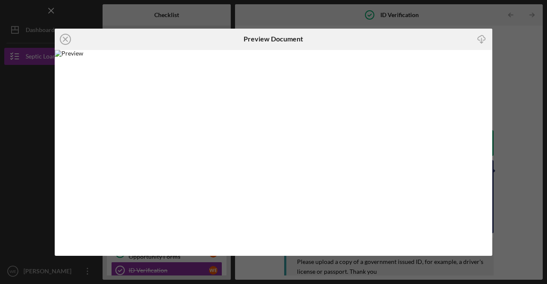
click at [512, 114] on div "Icon/Close Preview Document Icon/Download" at bounding box center [273, 142] width 547 height 284
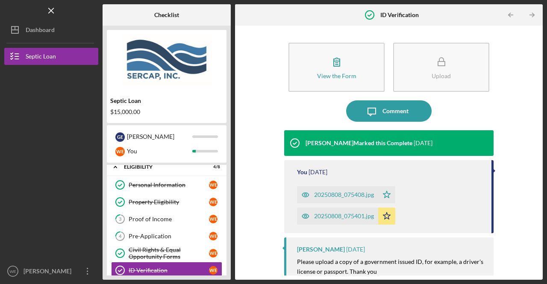
click at [343, 215] on div "20250808_075401.jpg" at bounding box center [344, 216] width 60 height 7
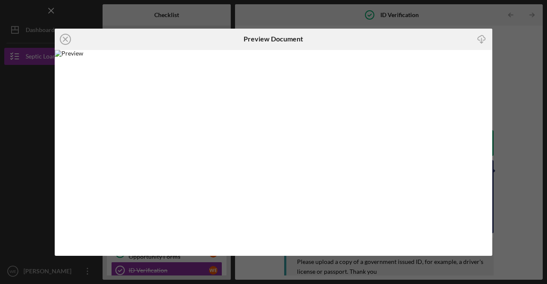
click at [453, 130] on img at bounding box center [274, 153] width 438 height 206
click at [508, 147] on div "Icon/Close Preview Document Icon/Download" at bounding box center [273, 142] width 547 height 284
